Goal: Learn about a topic

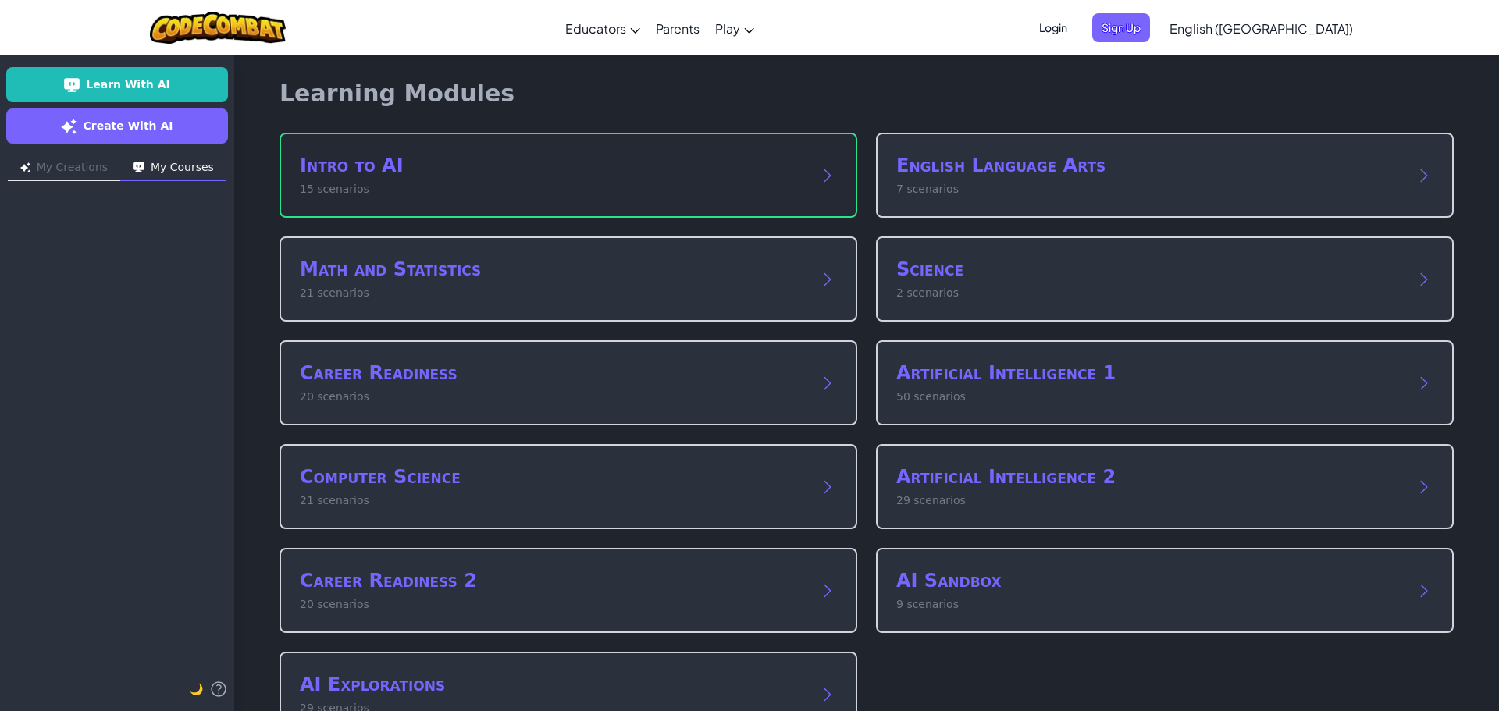
click at [344, 189] on p "15 scenarios" at bounding box center [553, 189] width 506 height 16
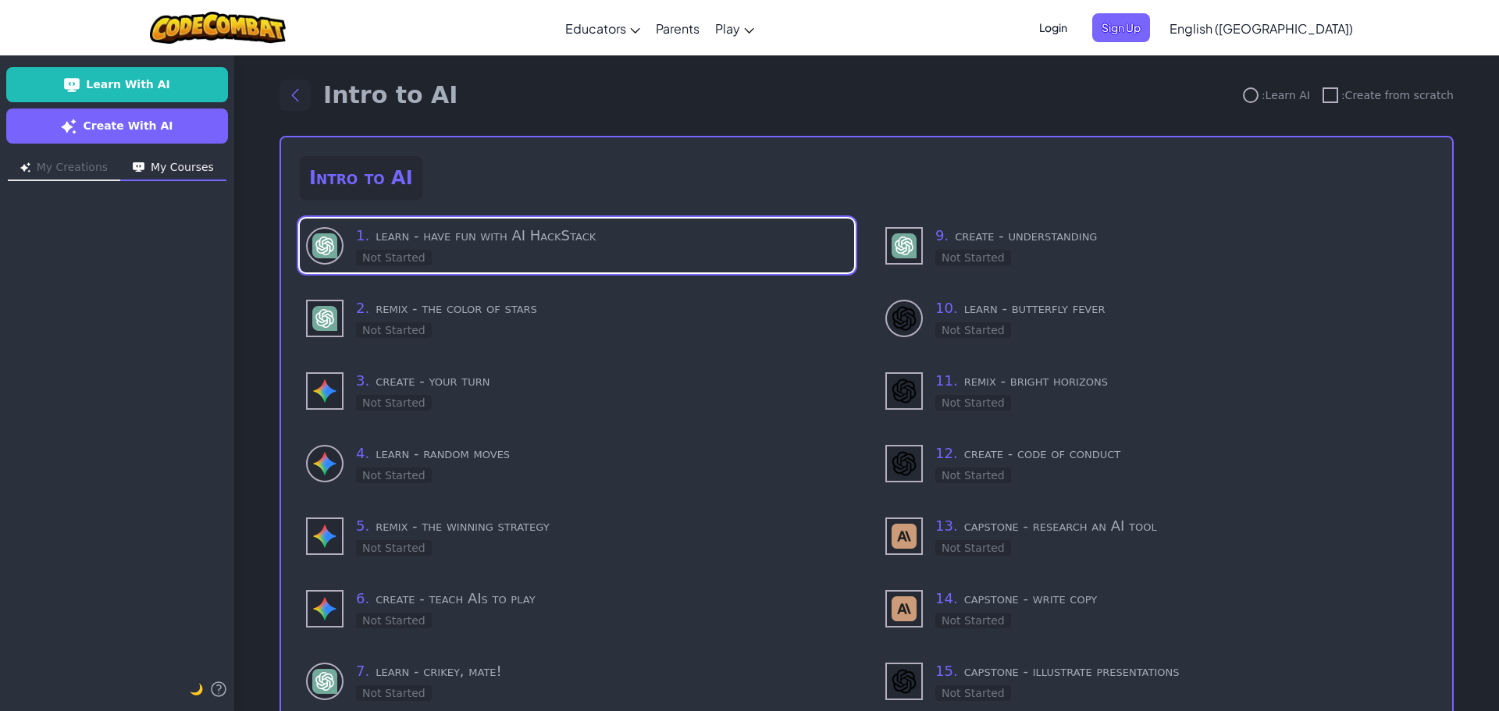
click at [294, 95] on icon "Back to modules" at bounding box center [295, 95] width 19 height 19
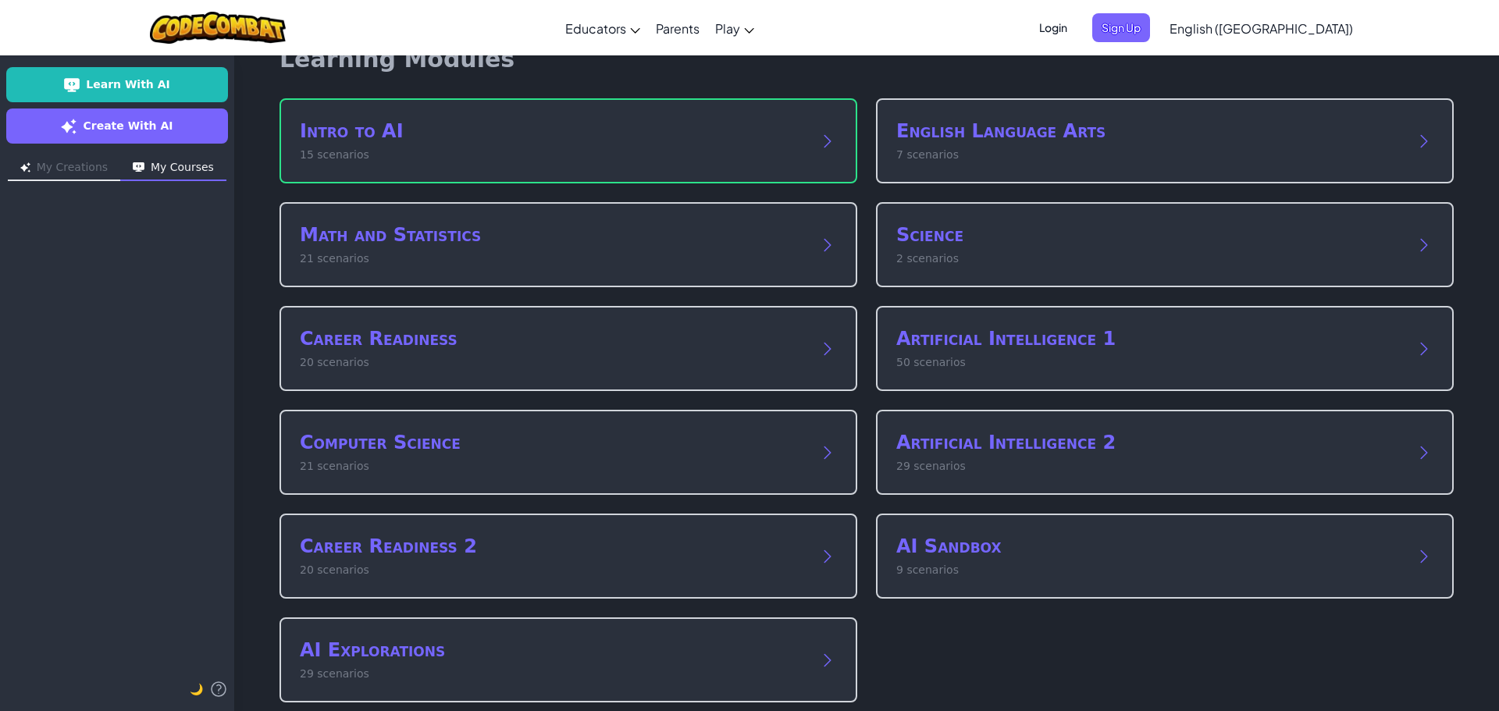
scroll to position [51, 0]
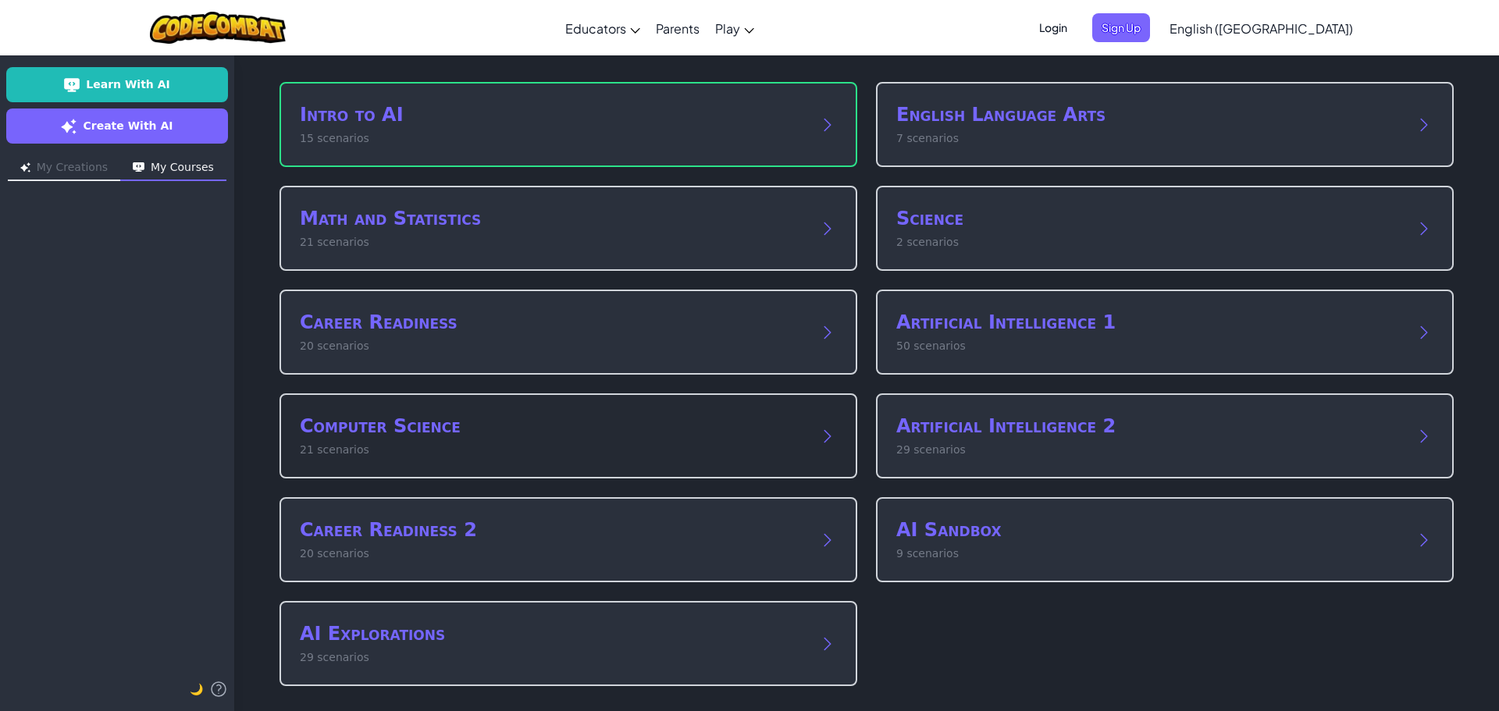
click at [372, 425] on h2 "Computer Science" at bounding box center [553, 426] width 506 height 25
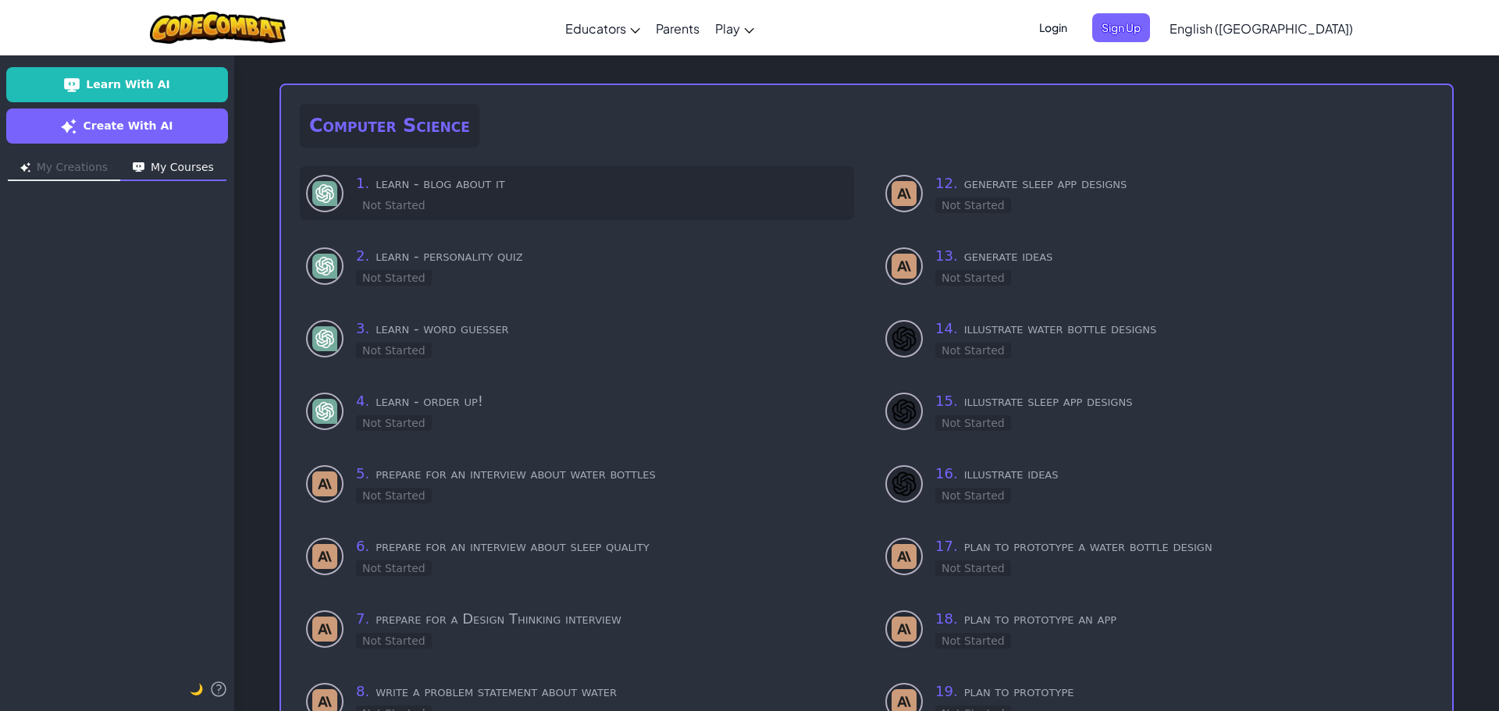
click at [453, 180] on h3 "1 . learn - blog about it" at bounding box center [602, 184] width 492 height 22
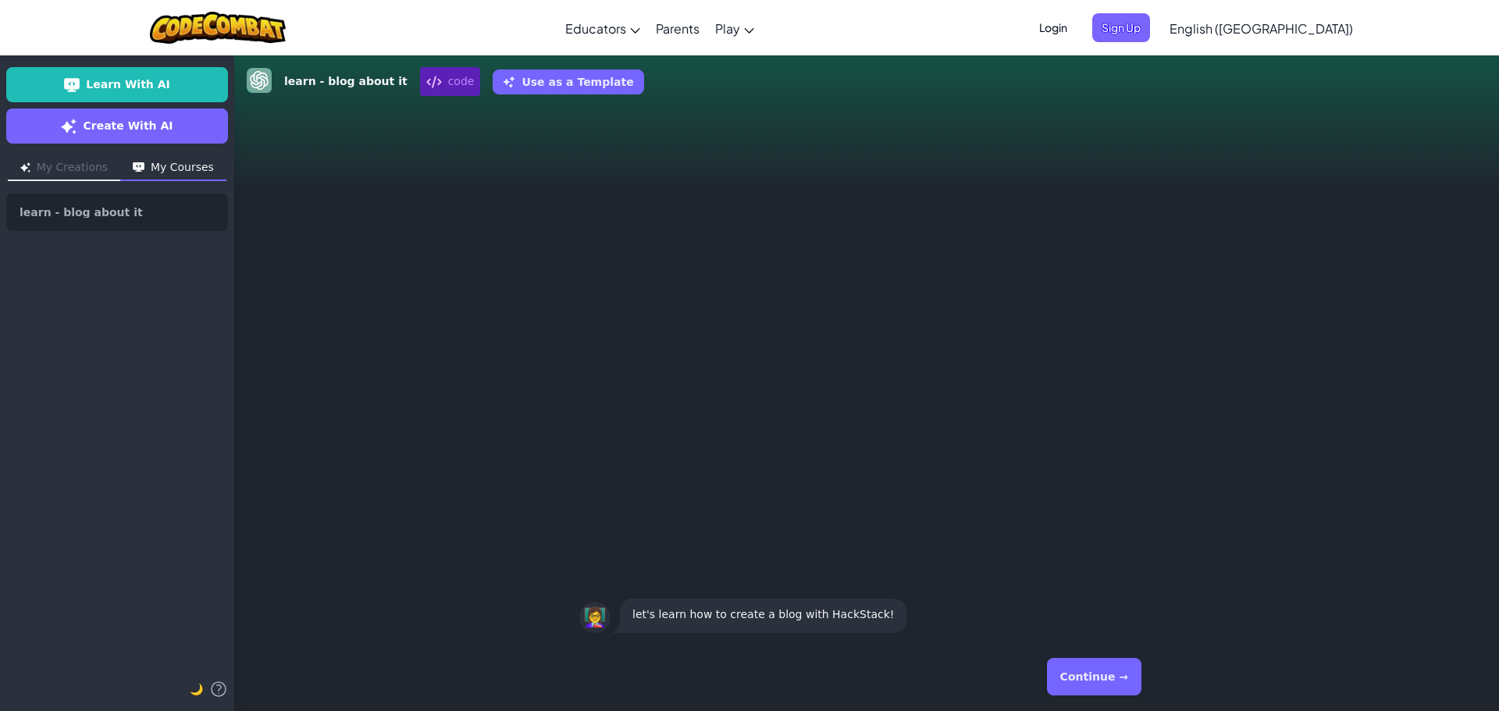
click at [1092, 663] on button "Continue →" at bounding box center [1094, 676] width 94 height 37
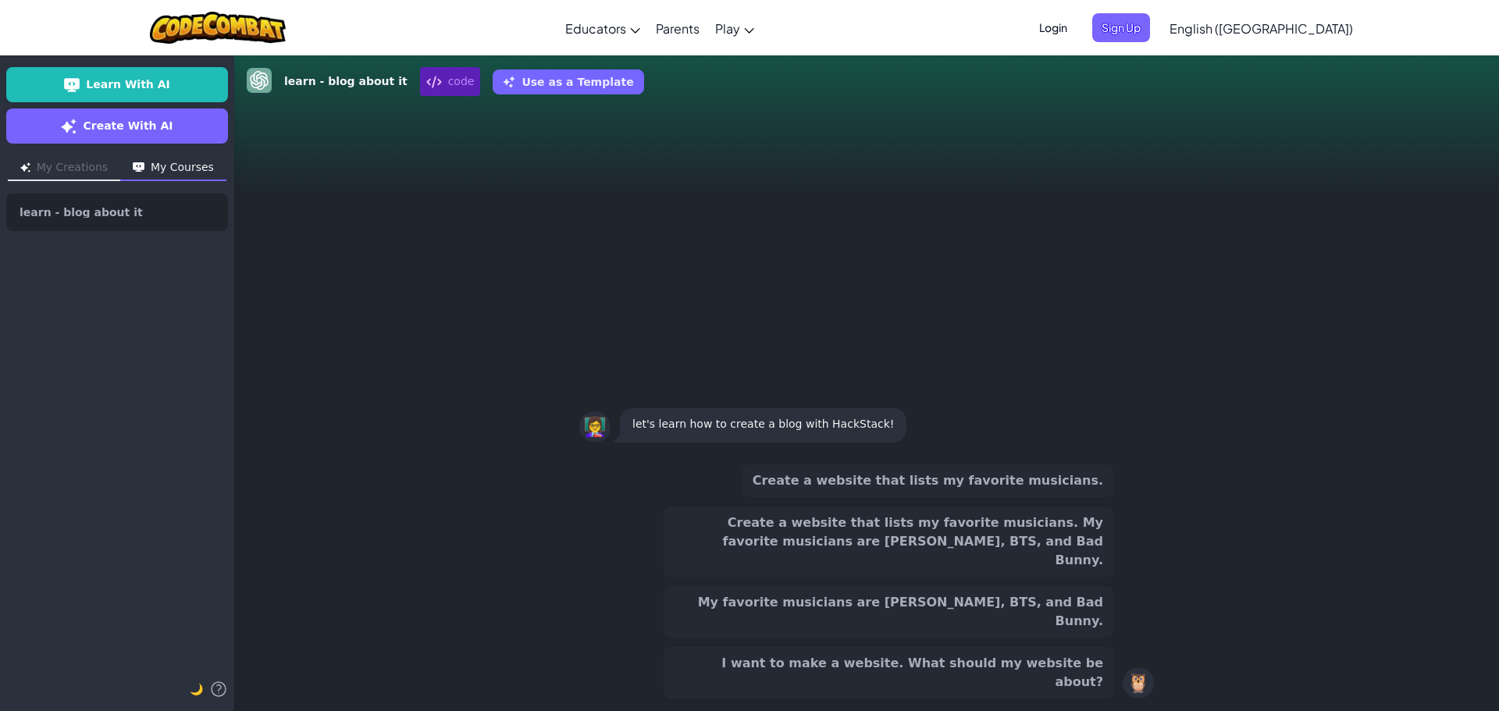
click at [1070, 497] on button "Create a website that lists my favorite musicians." at bounding box center [927, 480] width 371 height 33
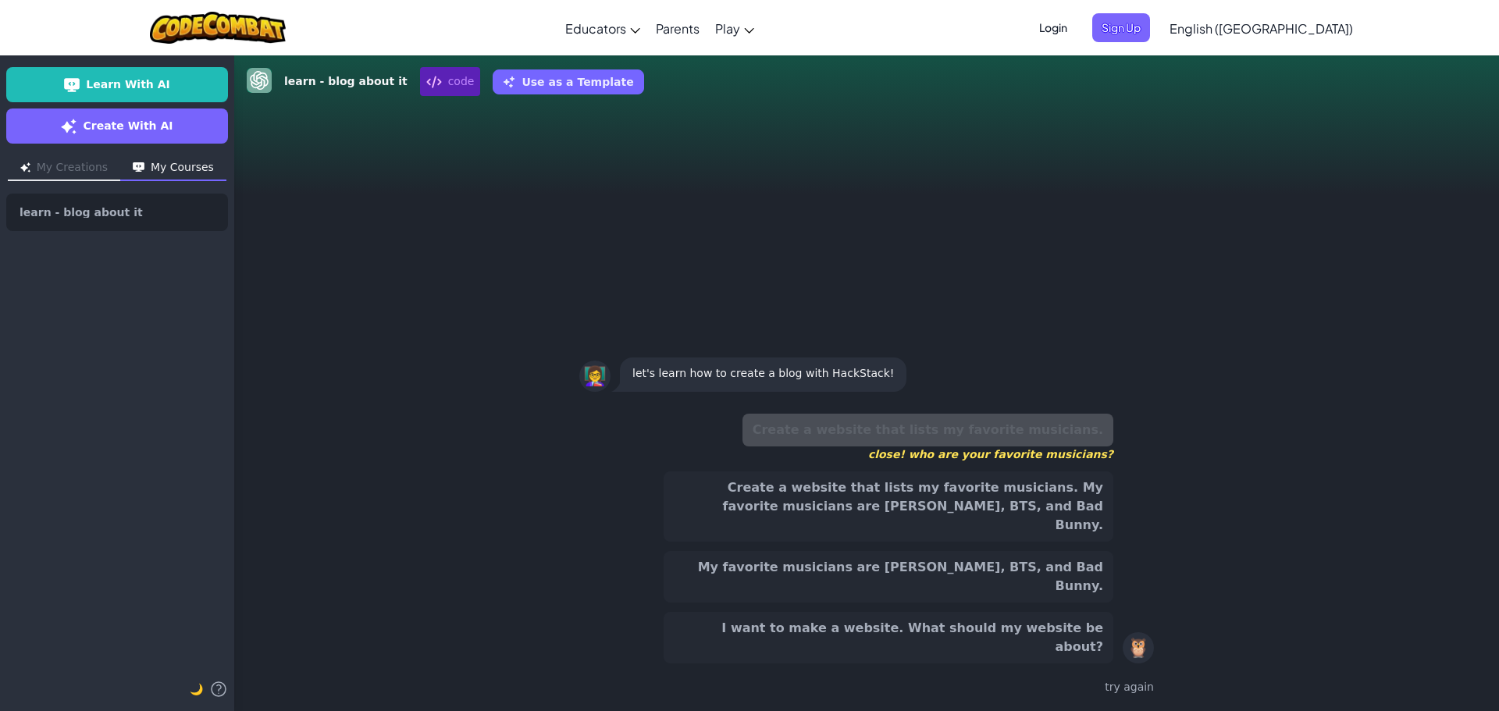
click at [1040, 542] on button "Create a website that lists my favorite musicians. My favorite musicians are [P…" at bounding box center [888, 506] width 450 height 70
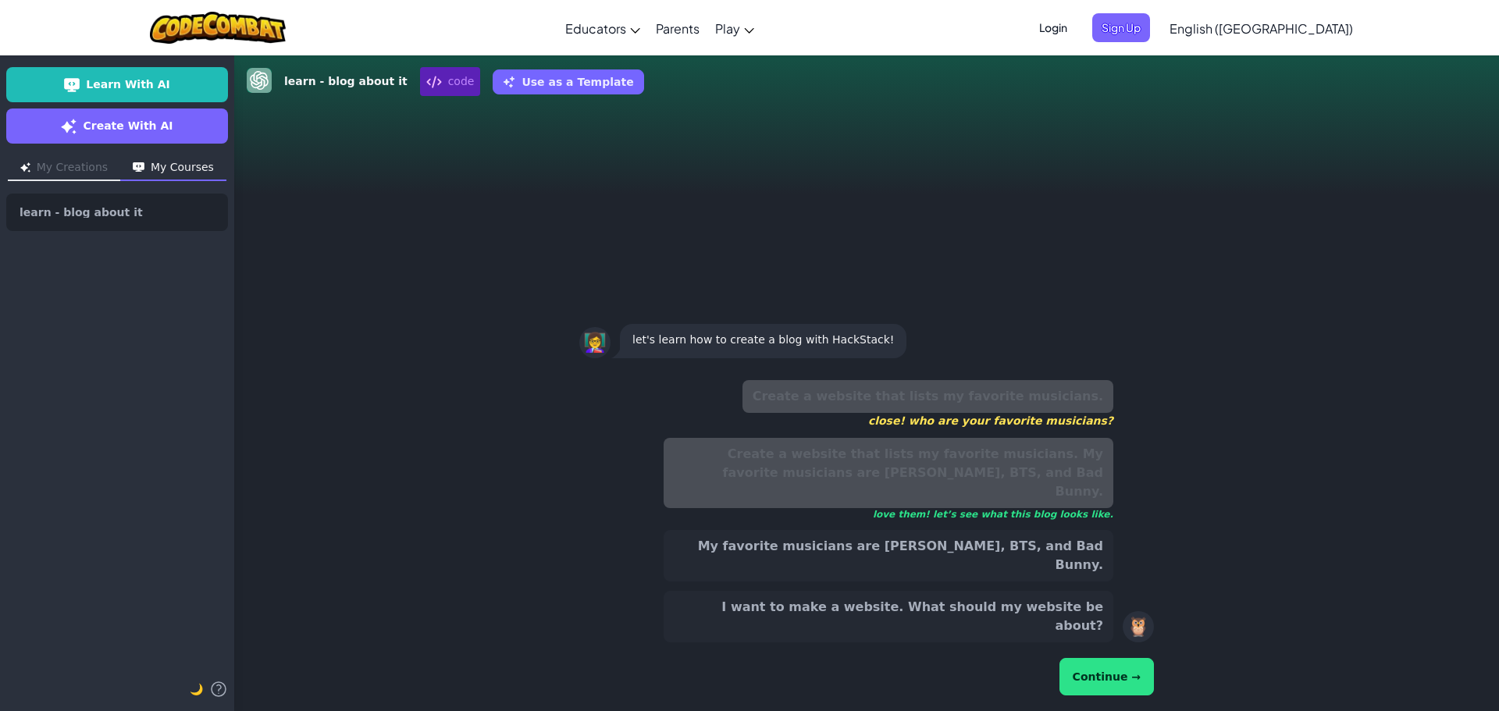
click at [1122, 680] on button "Continue →" at bounding box center [1106, 676] width 94 height 37
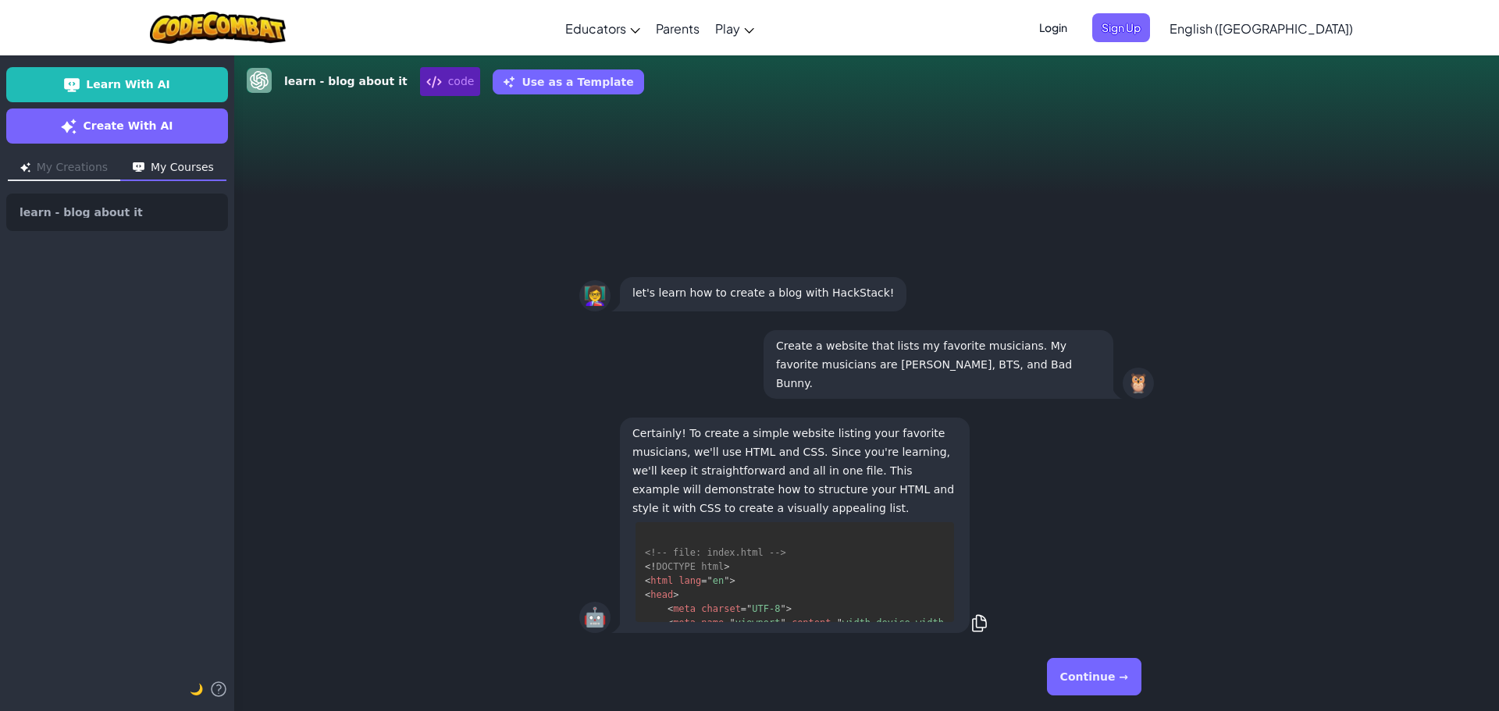
scroll to position [127, 0]
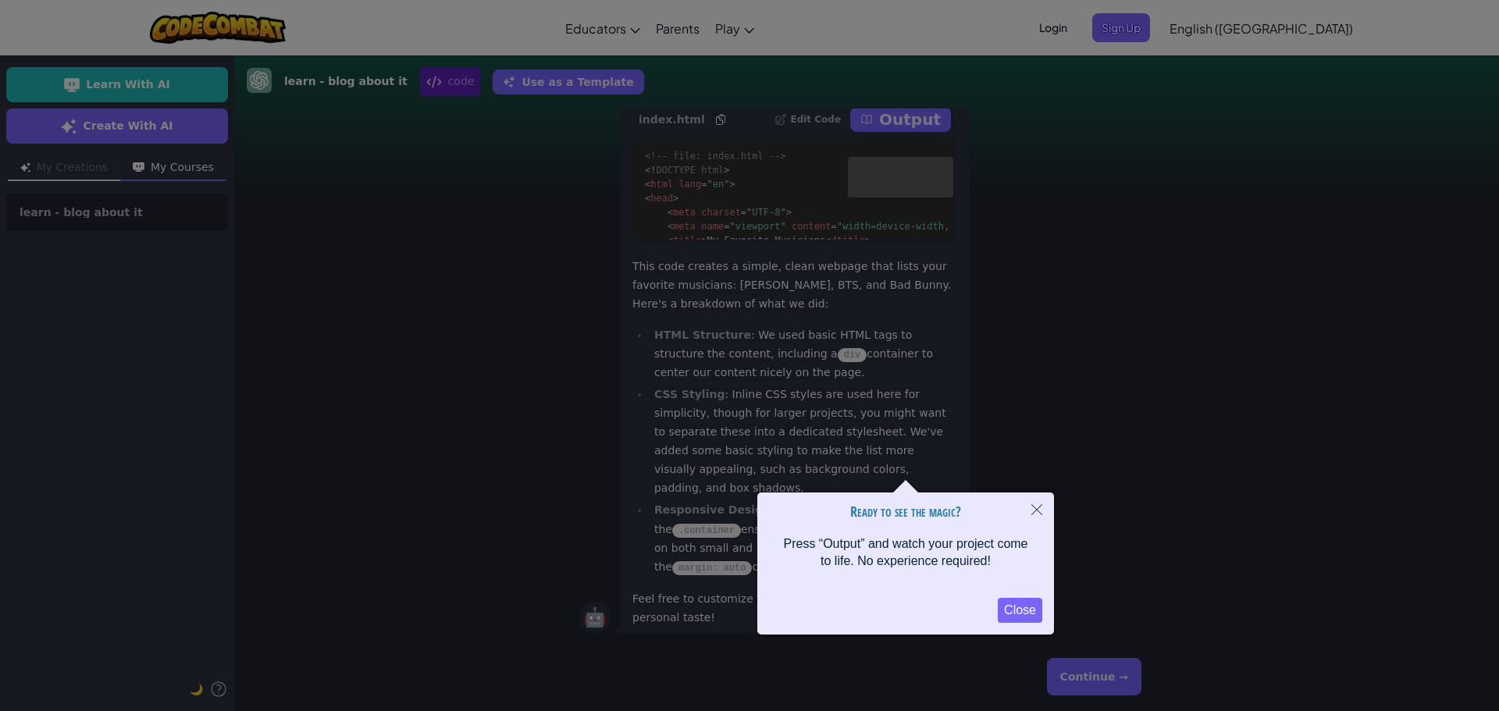
click at [1017, 610] on button "Close" at bounding box center [1020, 610] width 44 height 25
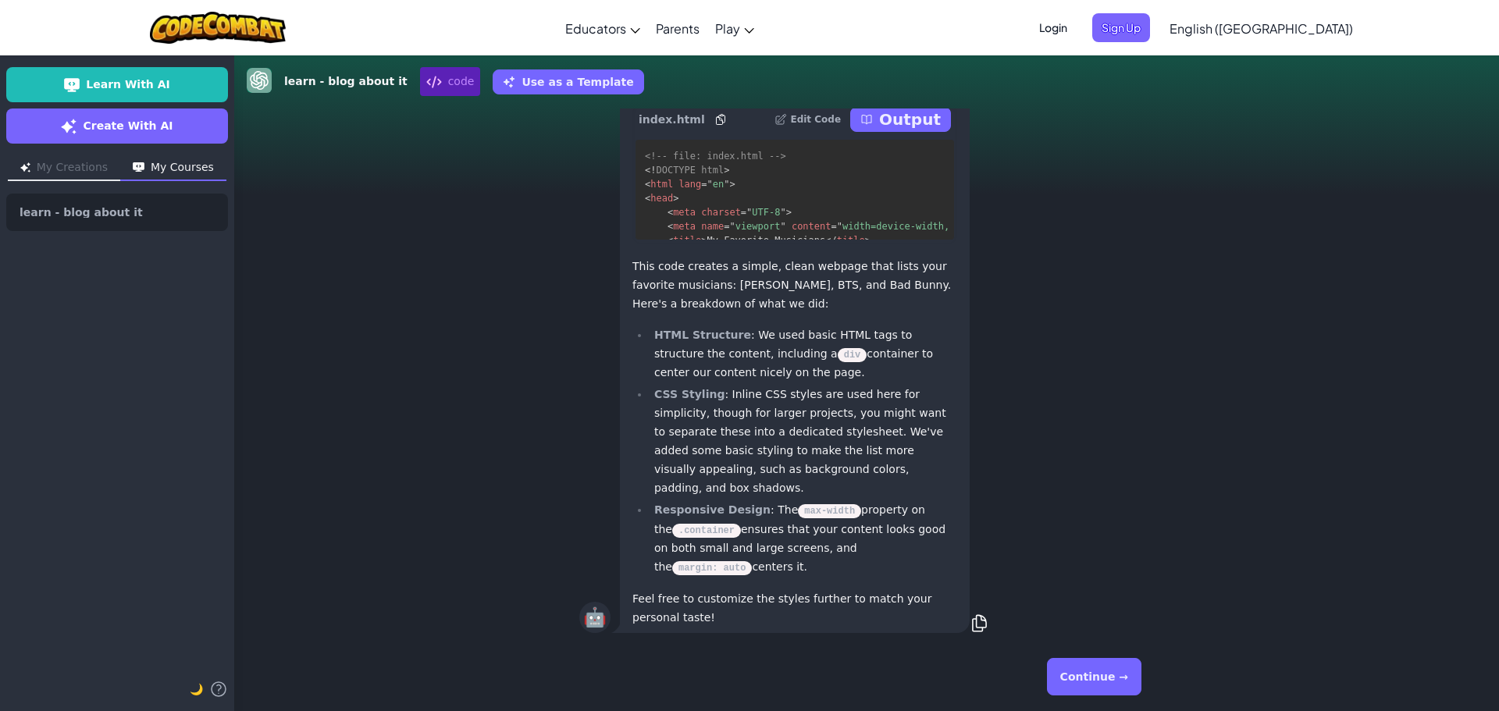
click at [1093, 676] on button "Continue →" at bounding box center [1094, 676] width 94 height 37
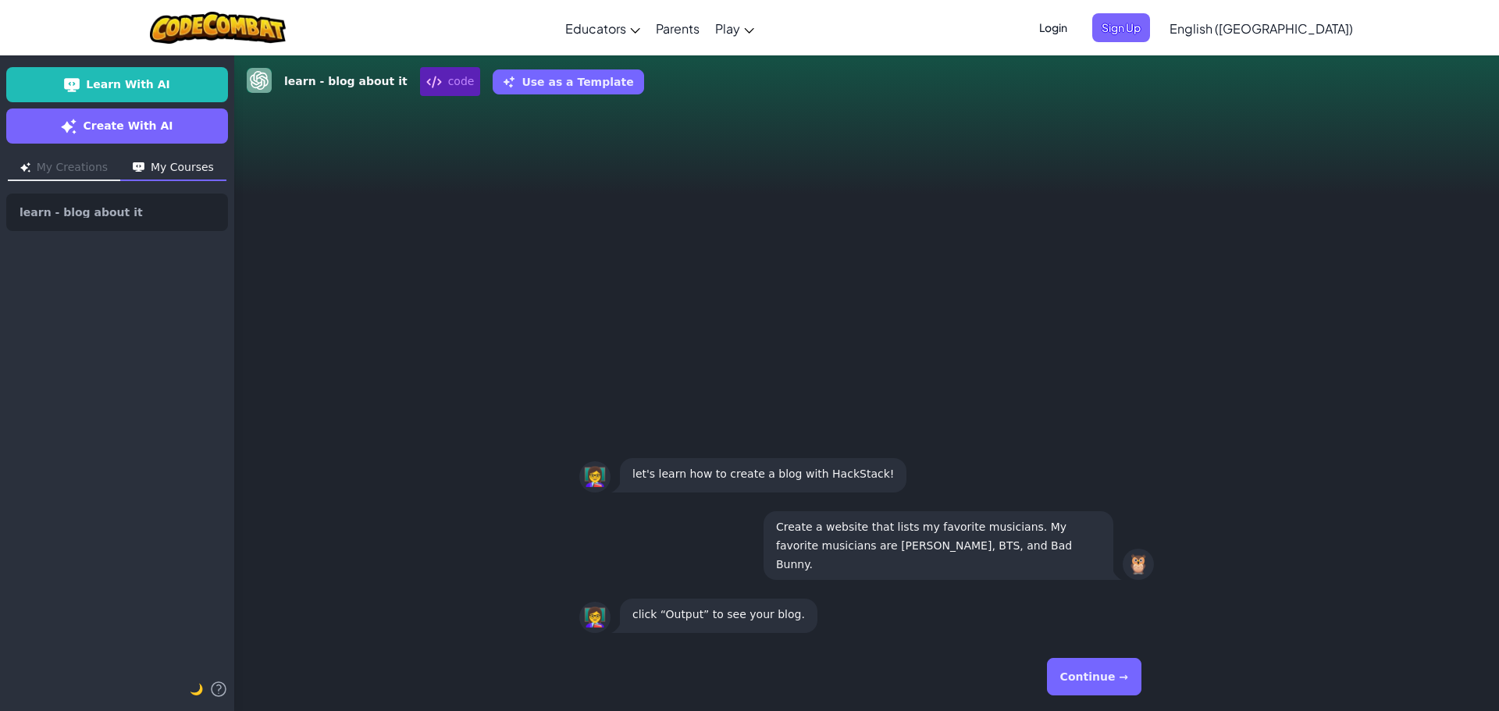
scroll to position [1, 0]
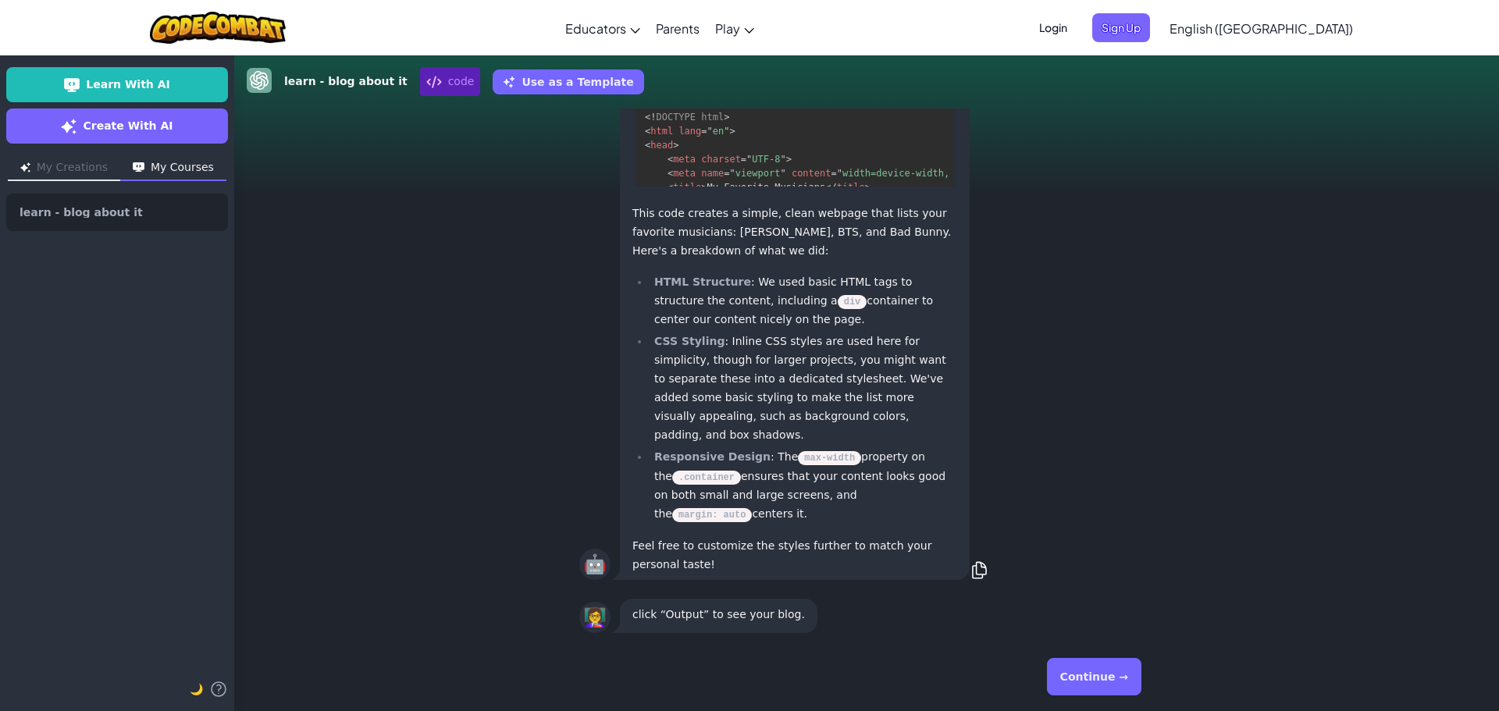
click at [1093, 674] on button "Continue →" at bounding box center [1094, 676] width 94 height 37
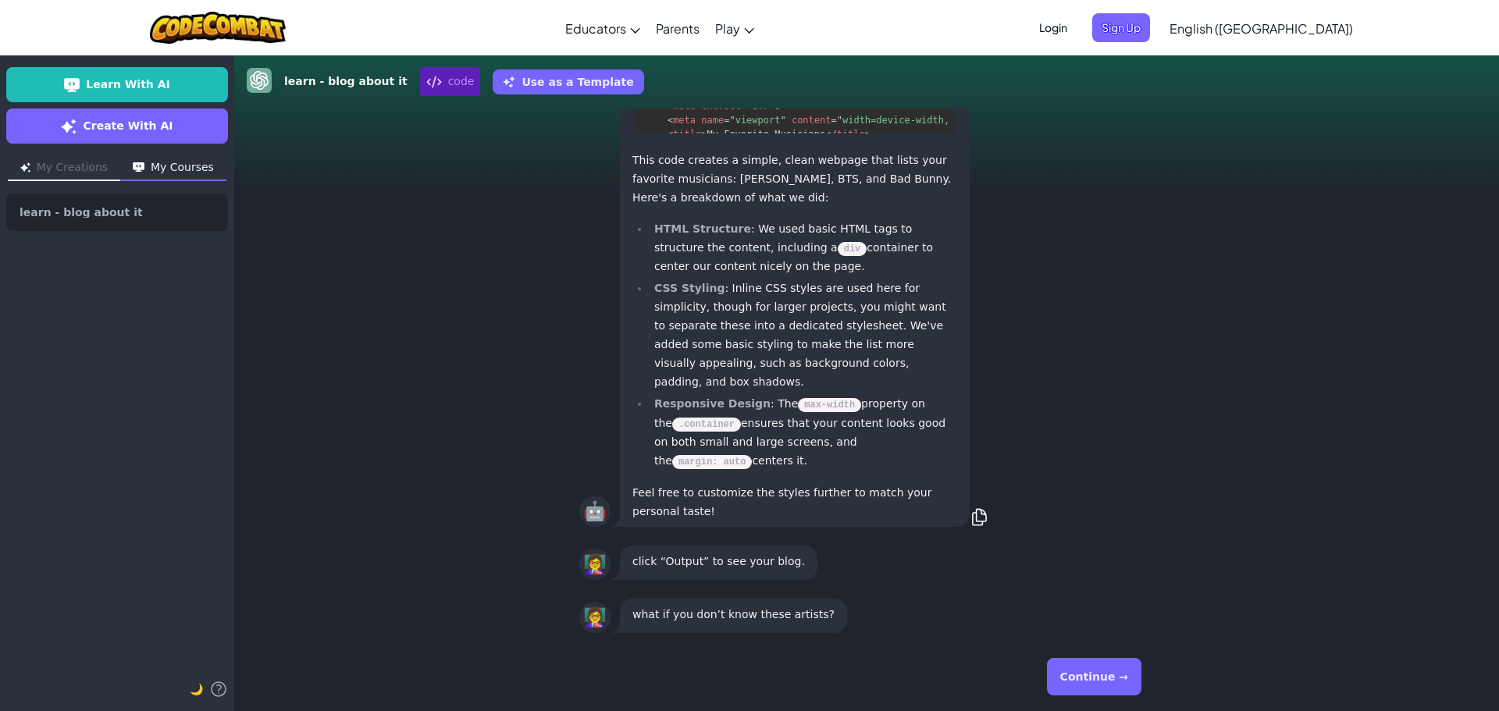
click at [1093, 674] on button "Continue →" at bounding box center [1094, 676] width 94 height 37
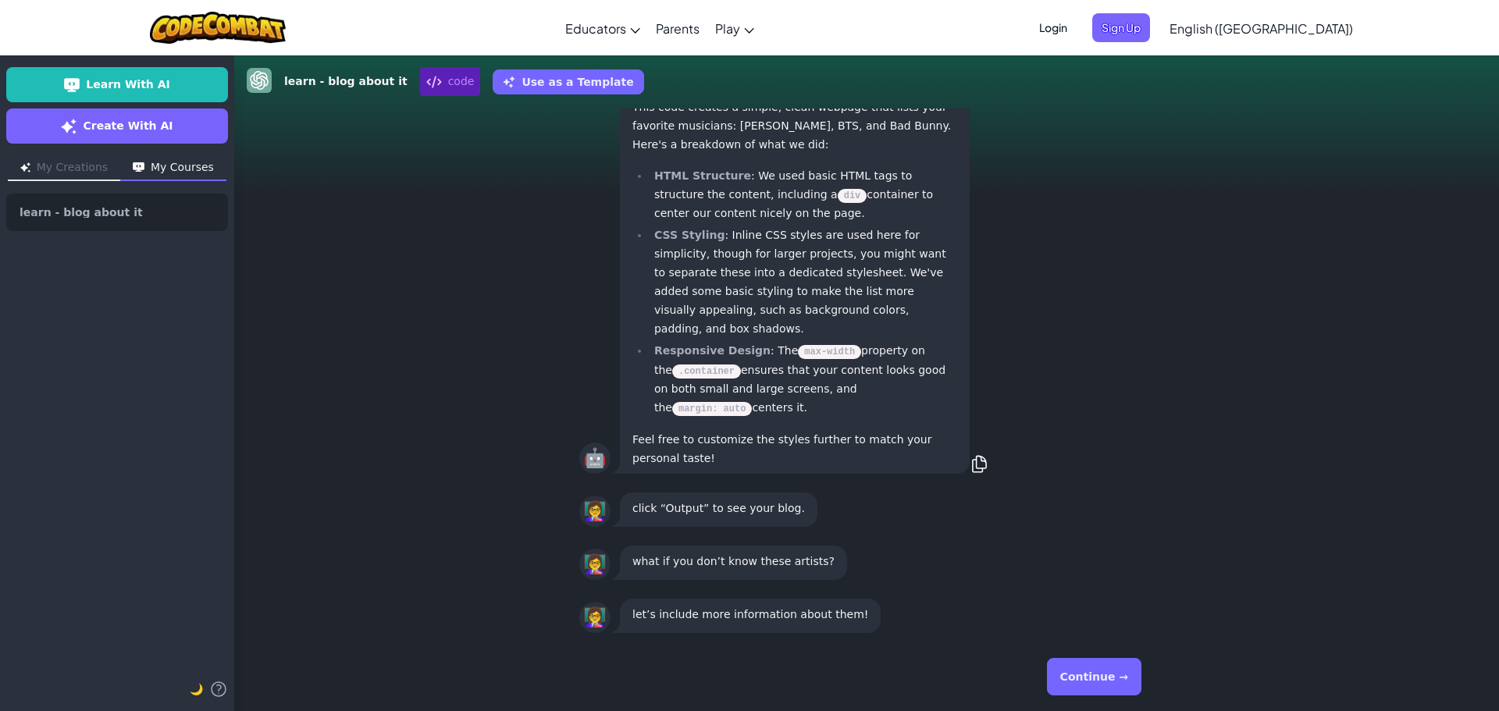
click at [1093, 672] on button "Continue →" at bounding box center [1094, 676] width 94 height 37
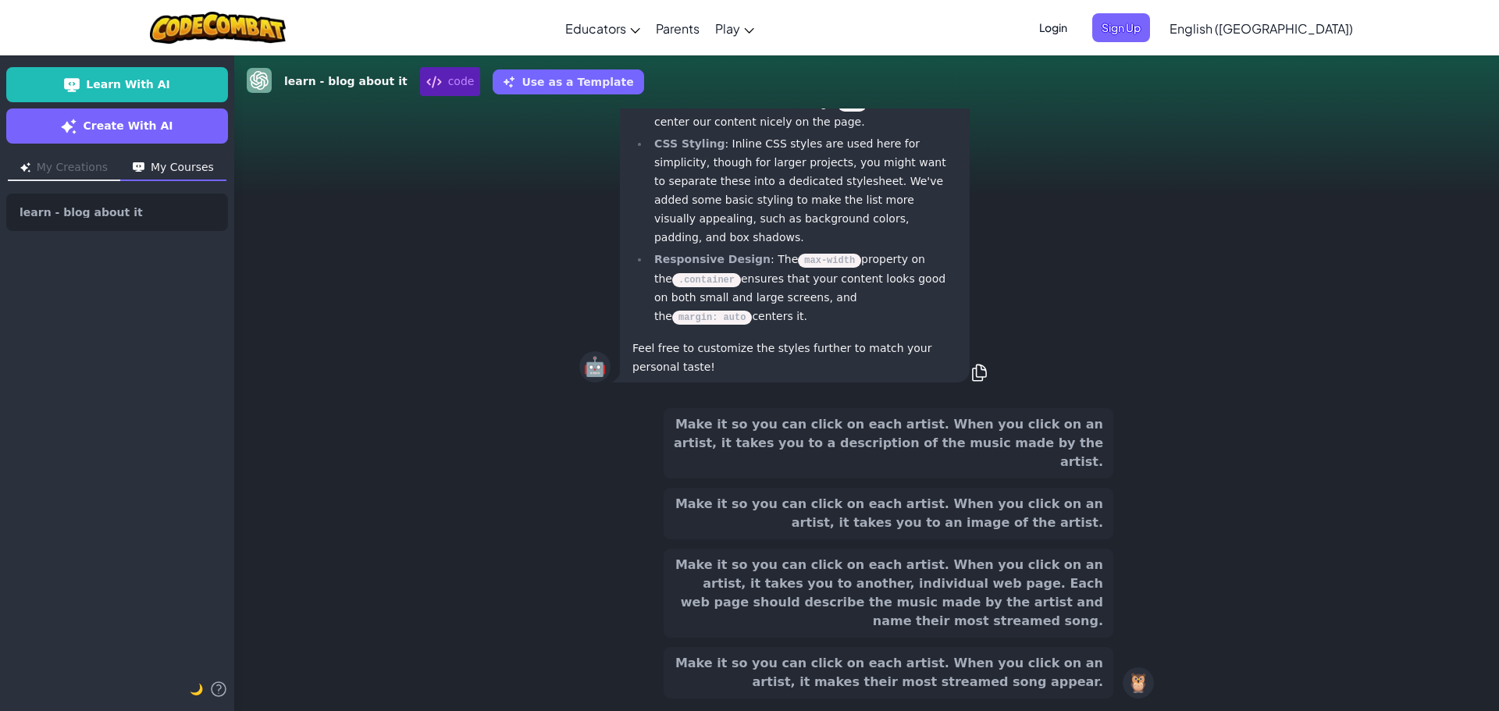
scroll to position [-208, 0]
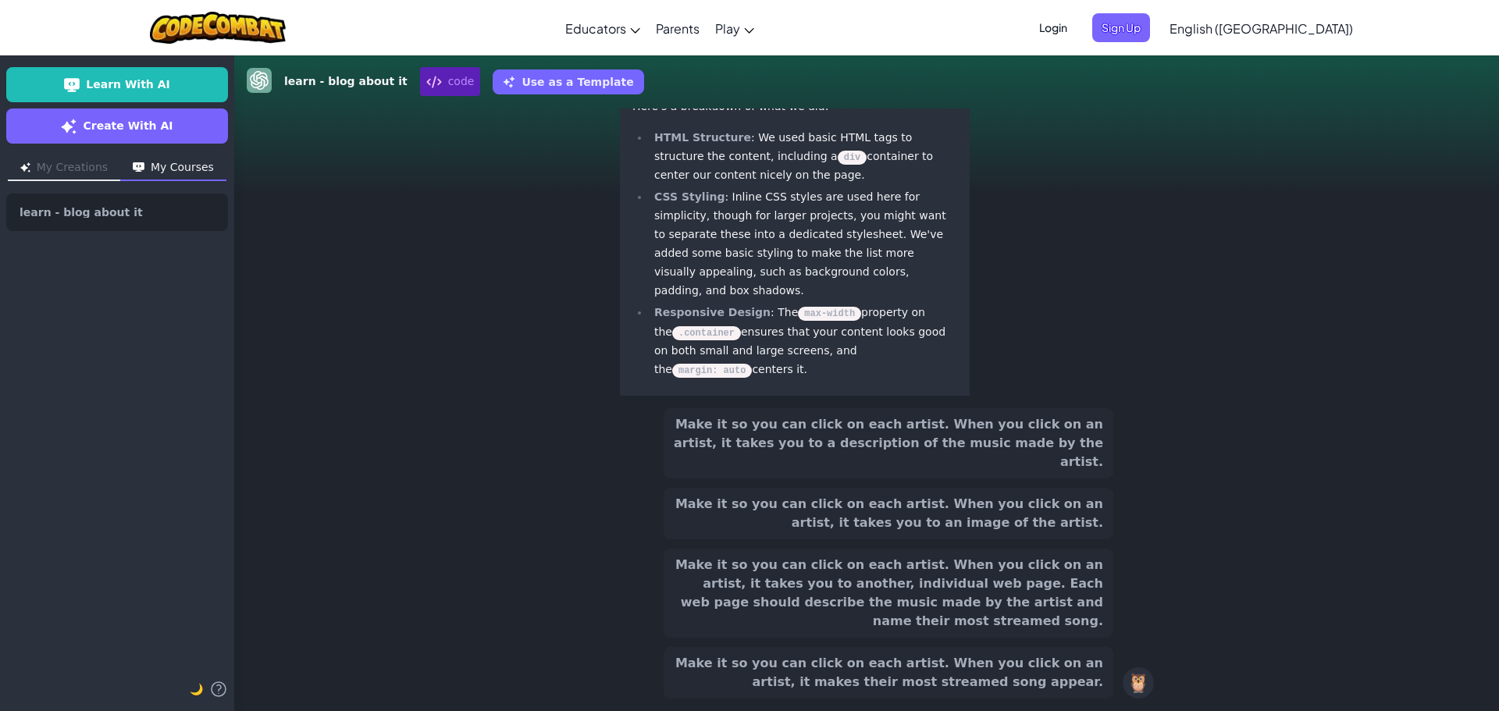
click at [916, 528] on button "Make it so you can click on each artist. When you click on an artist, it takes …" at bounding box center [888, 514] width 450 height 52
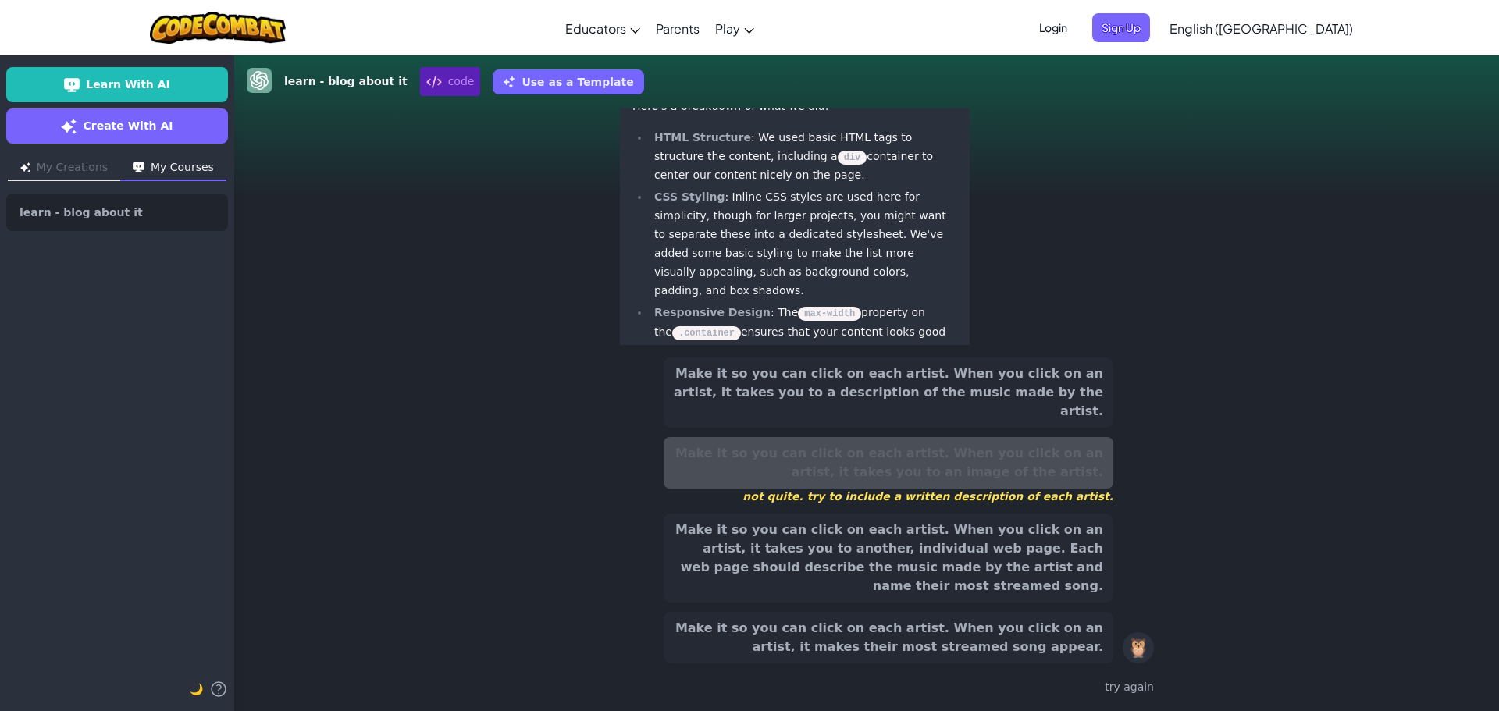
click at [948, 575] on button "Make it so you can click on each artist. When you click on an artist, it takes …" at bounding box center [888, 558] width 450 height 89
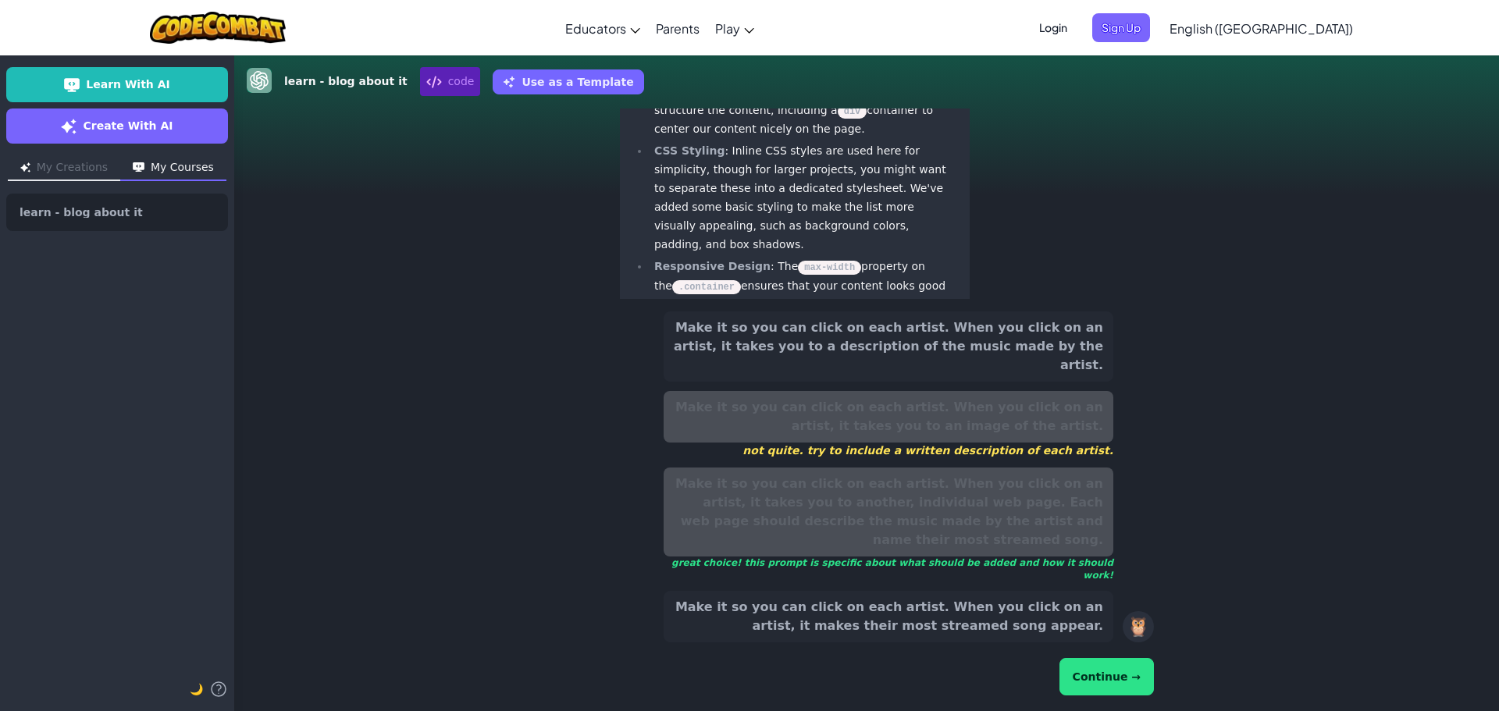
scroll to position [-293, 0]
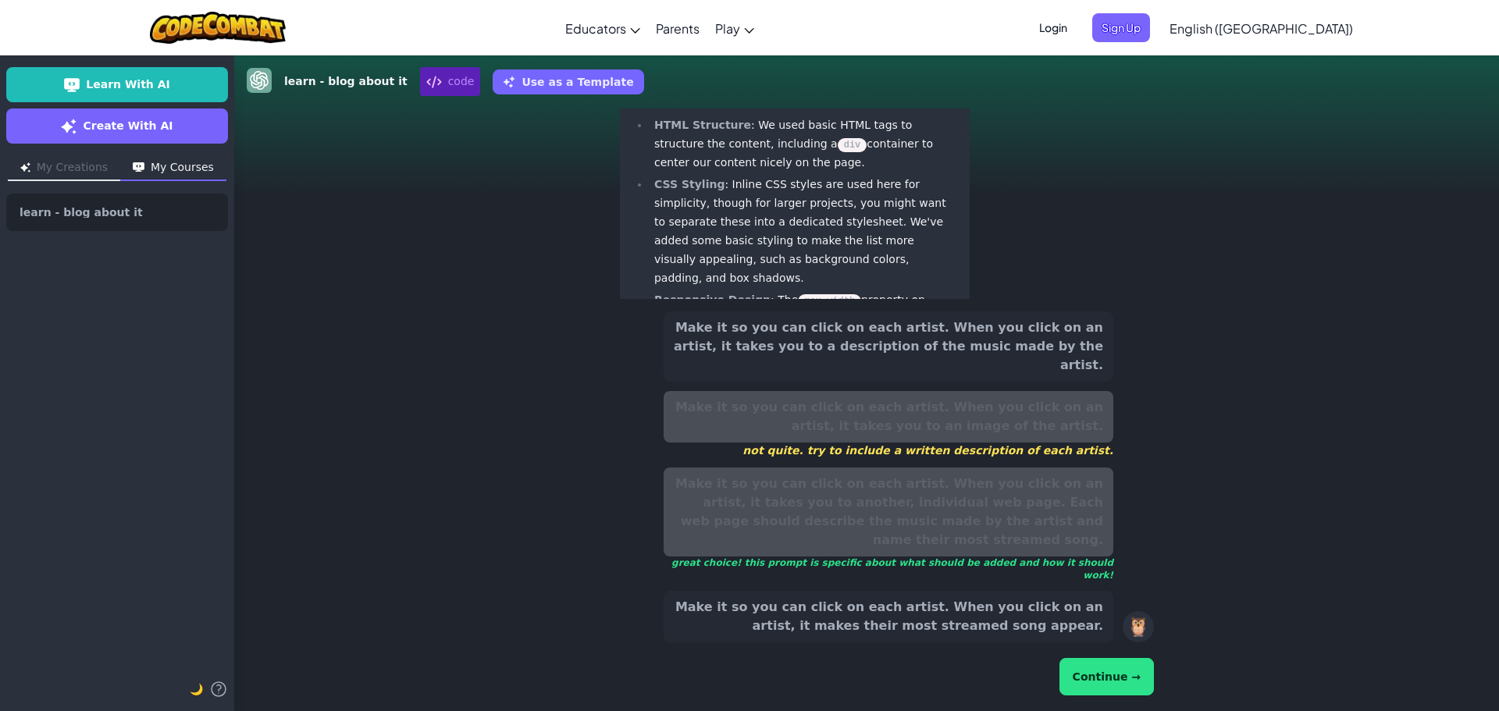
click at [1090, 679] on button "Continue →" at bounding box center [1106, 676] width 94 height 37
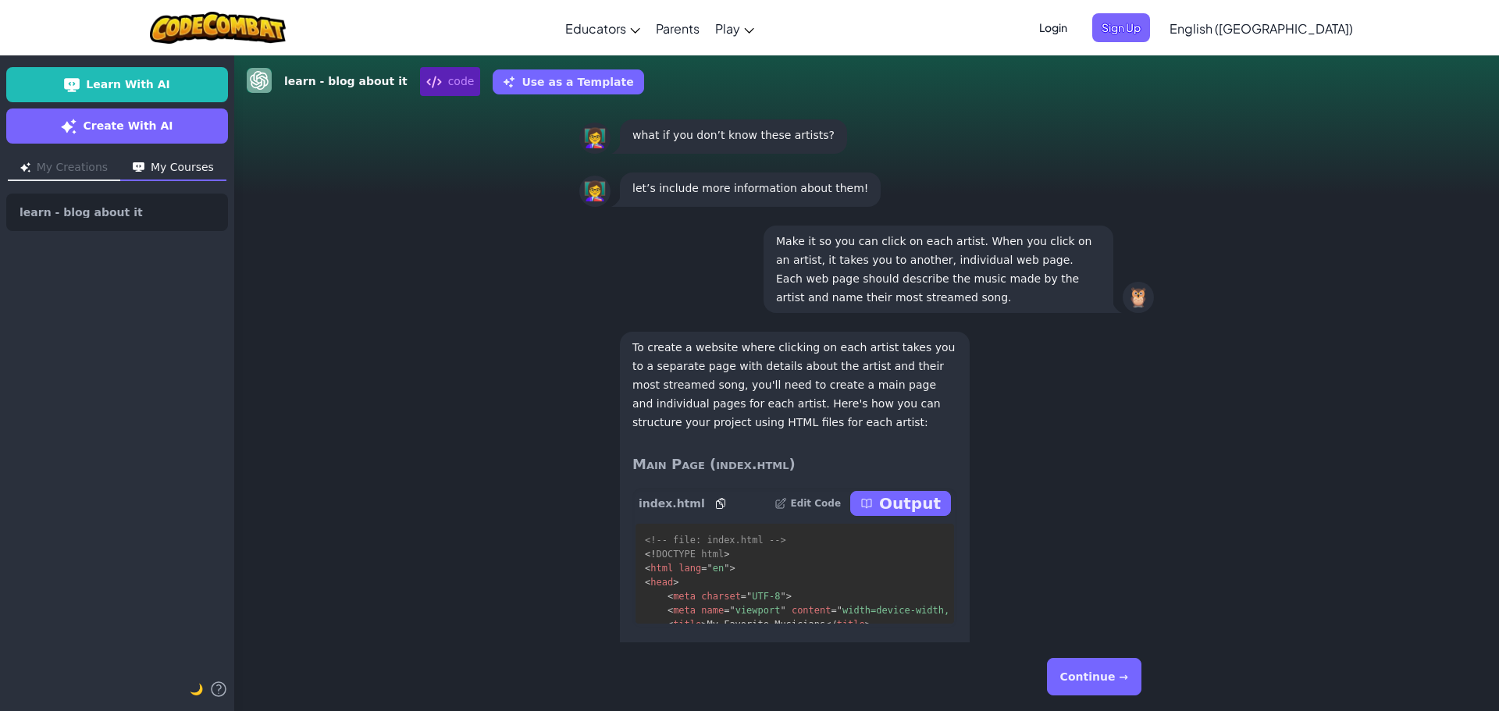
scroll to position [-561, 0]
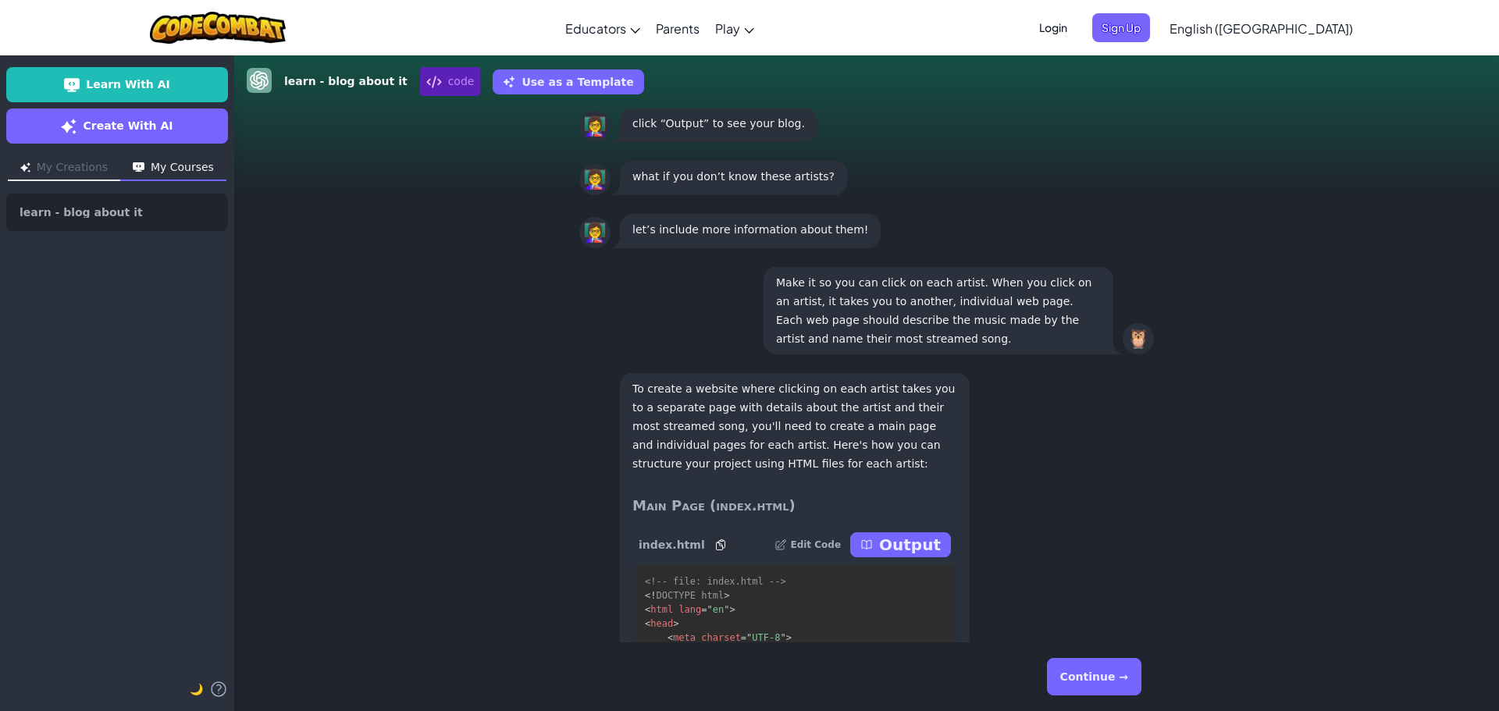
click at [887, 545] on p "Output" at bounding box center [910, 545] width 62 height 22
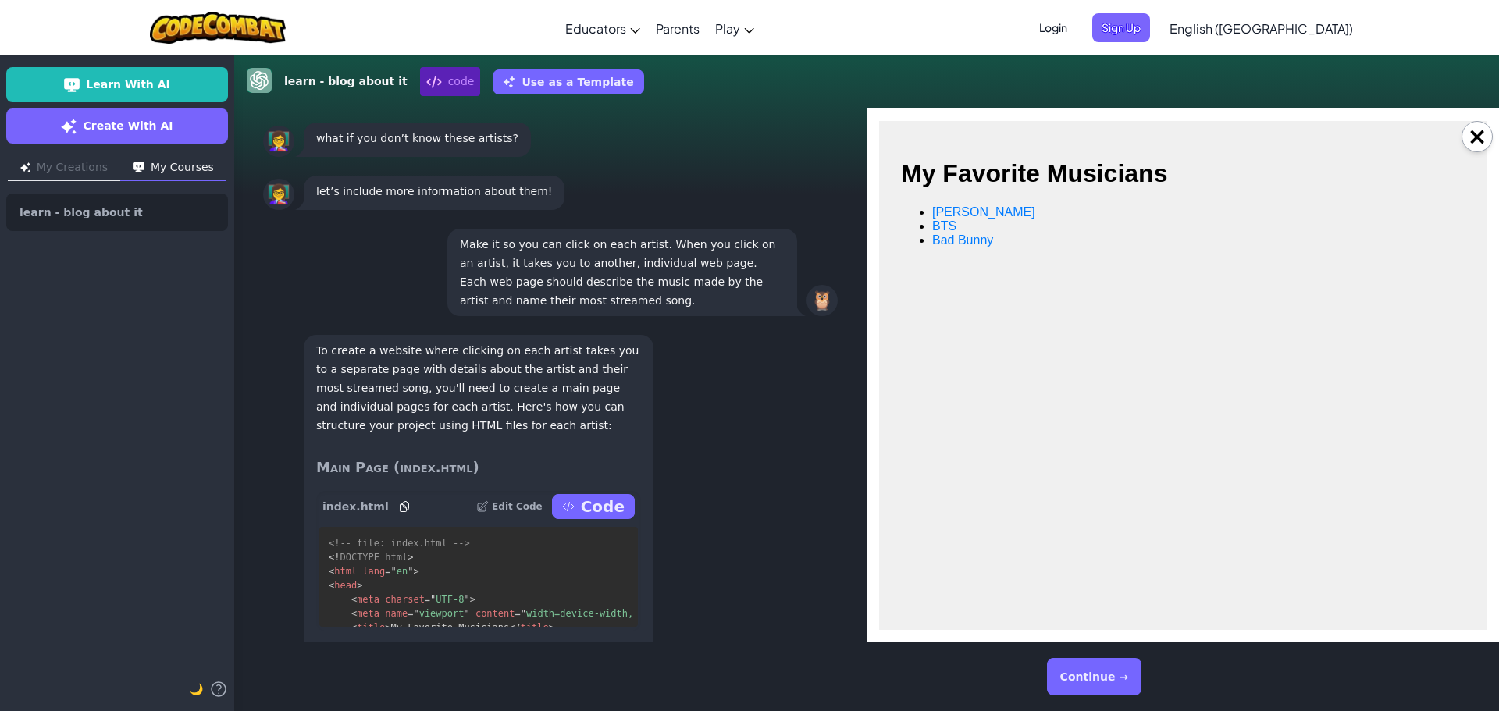
scroll to position [-730, 0]
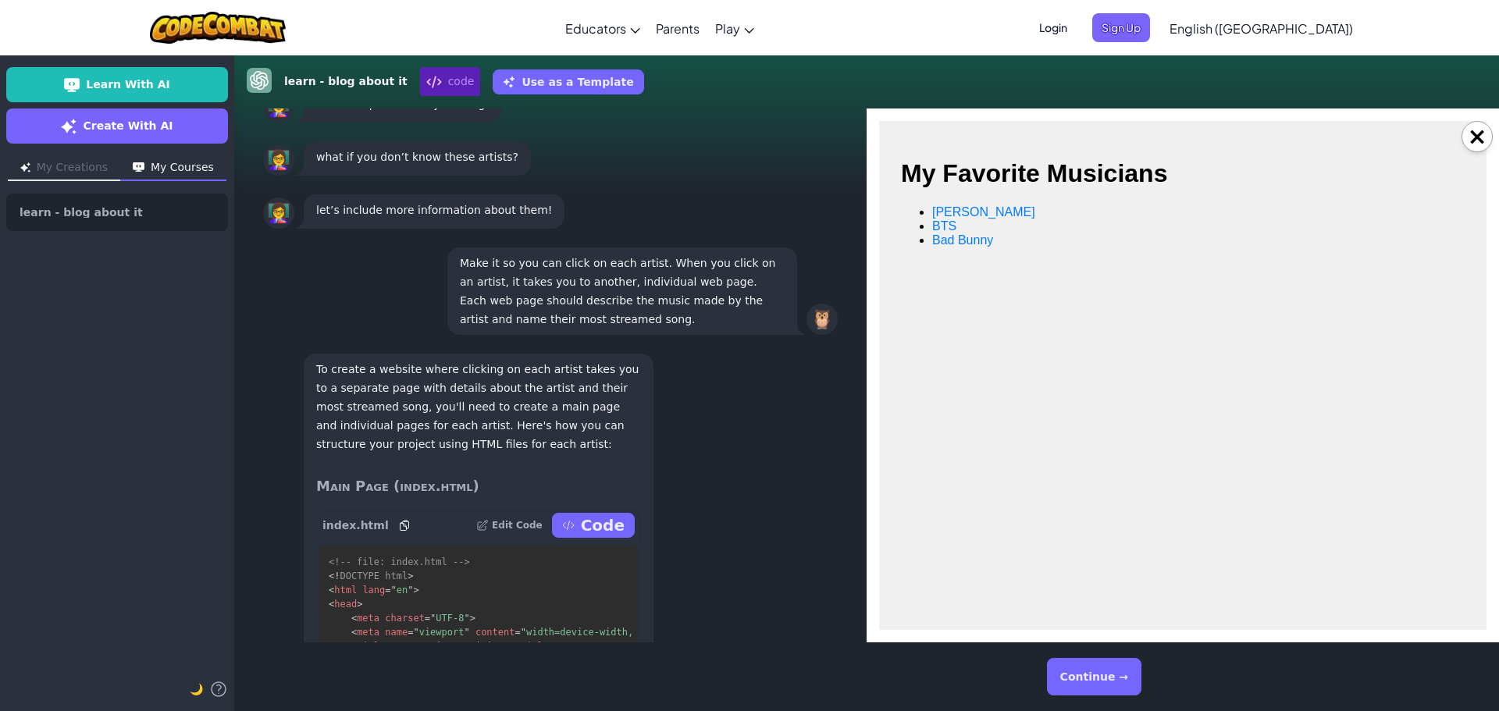
click at [1089, 678] on button "Continue →" at bounding box center [1094, 676] width 94 height 37
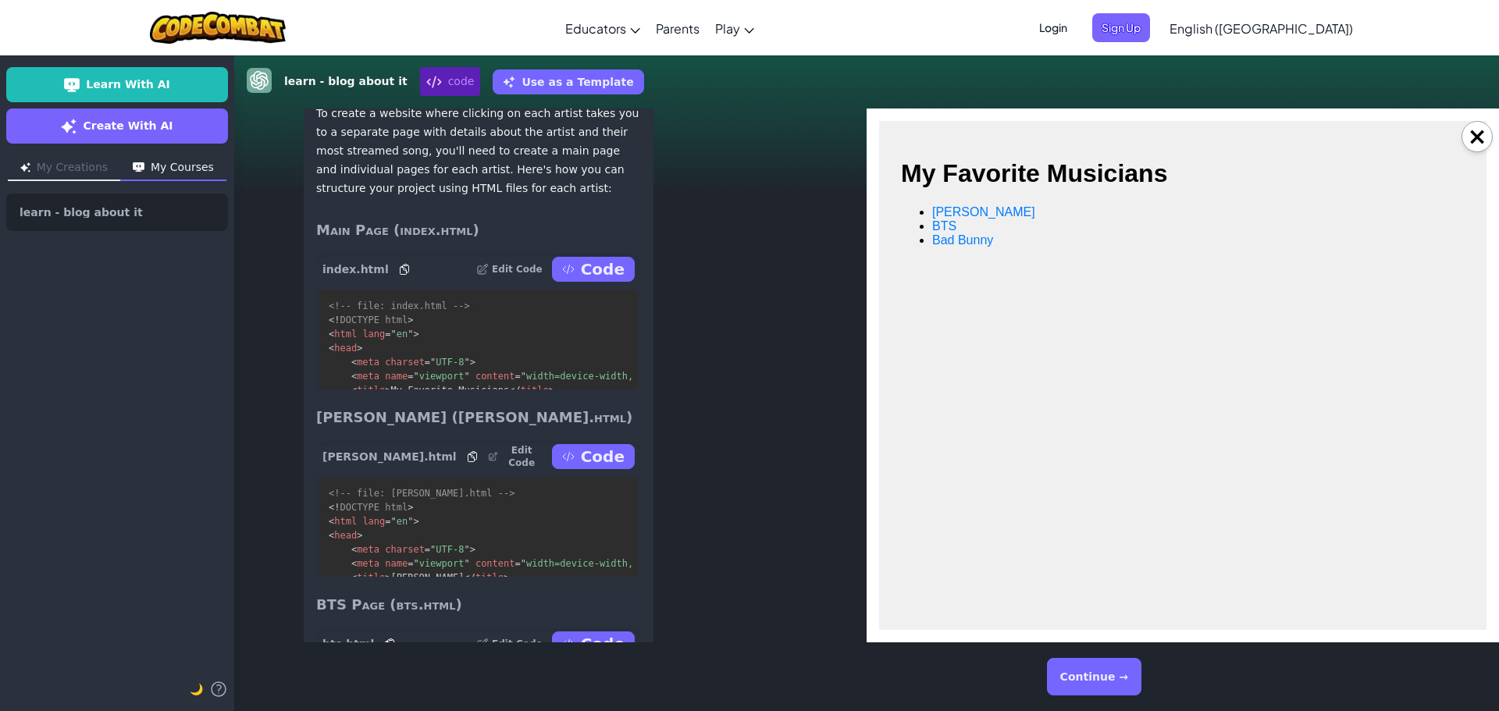
scroll to position [1, 0]
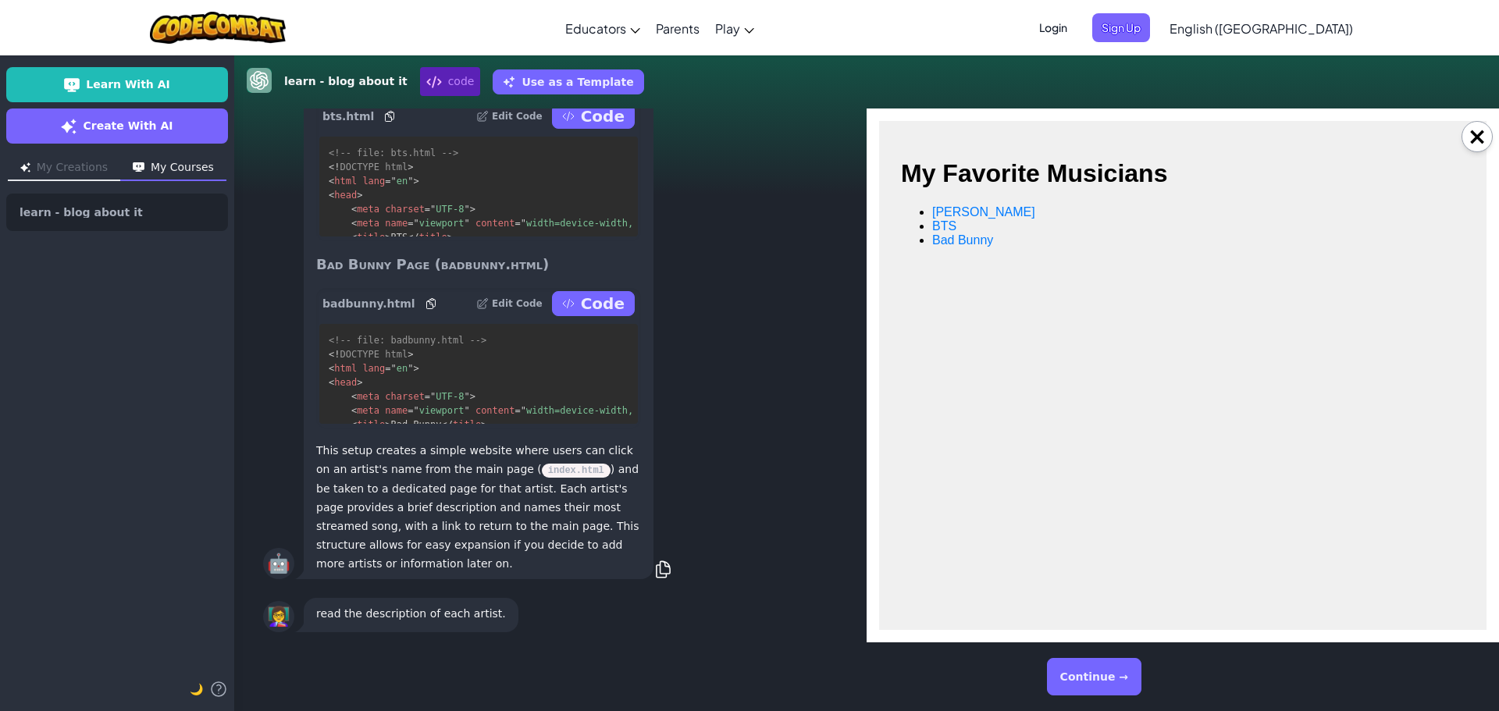
click at [1089, 678] on button "Continue →" at bounding box center [1094, 676] width 94 height 37
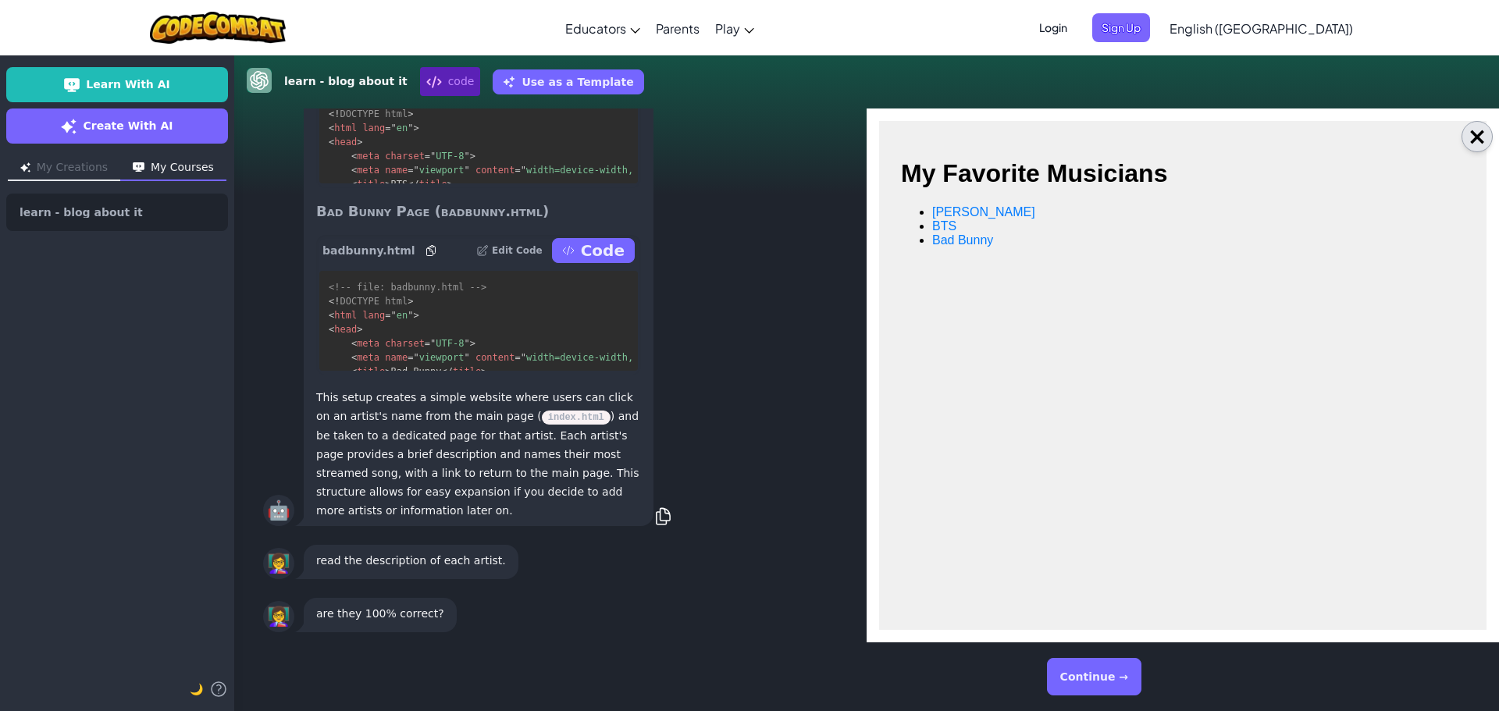
click at [1482, 143] on button "×" at bounding box center [1476, 136] width 31 height 31
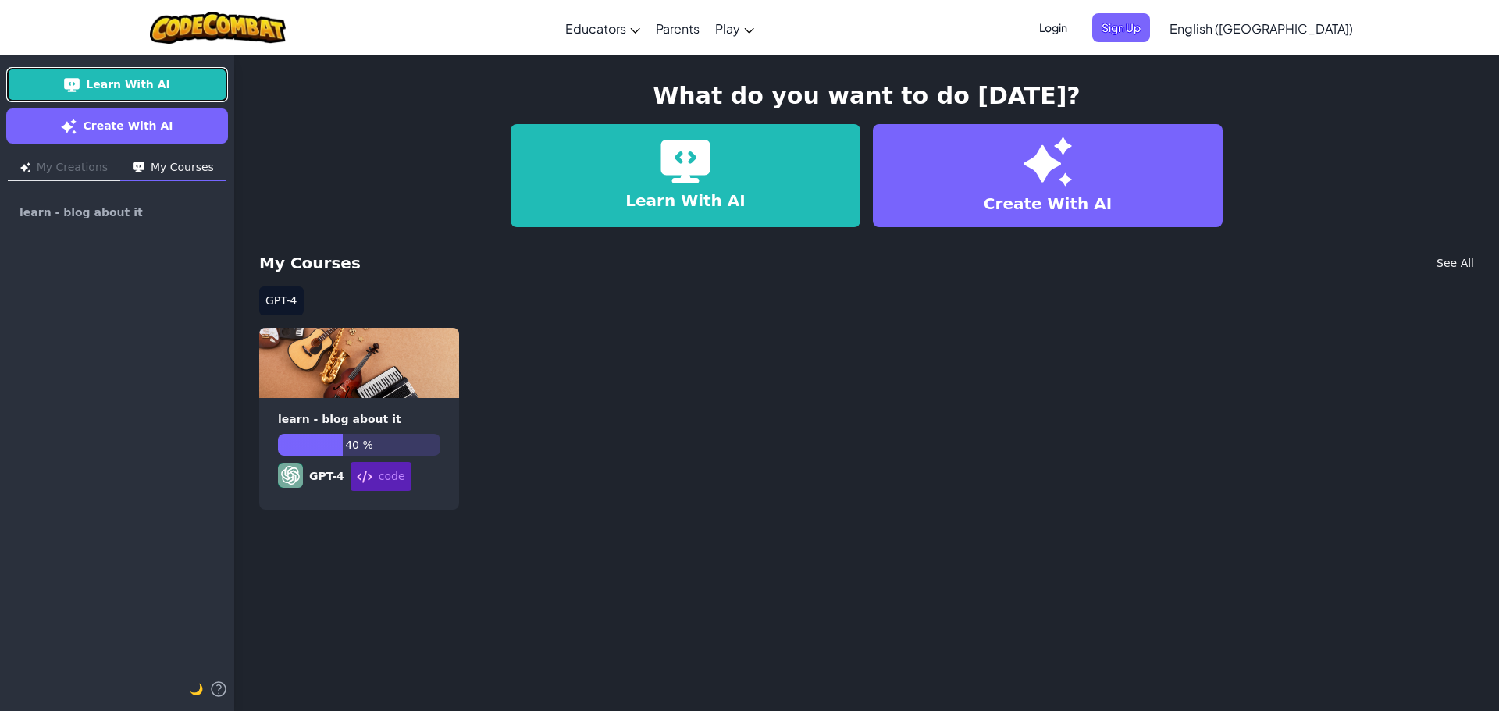
click at [80, 87] on img at bounding box center [72, 85] width 16 height 16
